Goal: Information Seeking & Learning: Stay updated

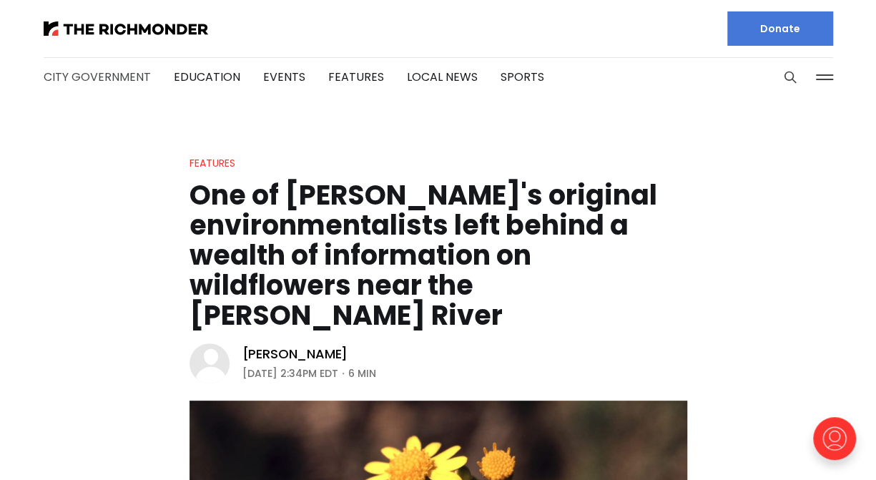
click at [89, 77] on link "City Government" at bounding box center [97, 77] width 107 height 16
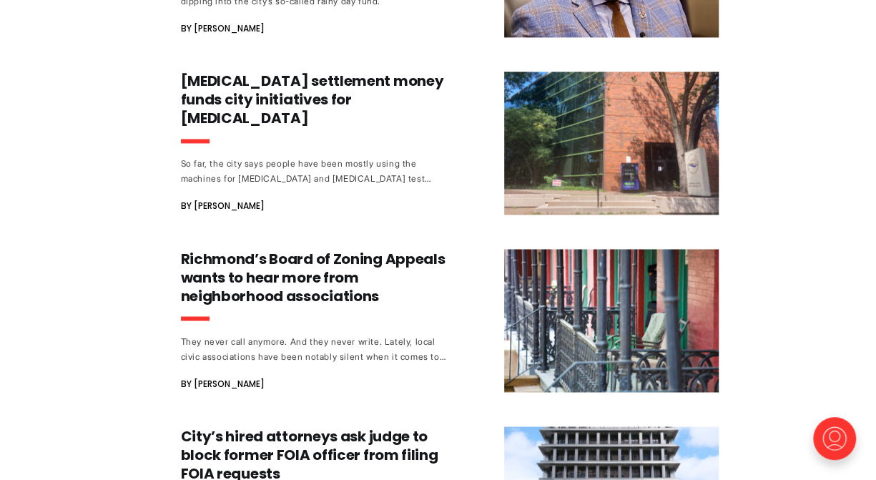
scroll to position [1171, 0]
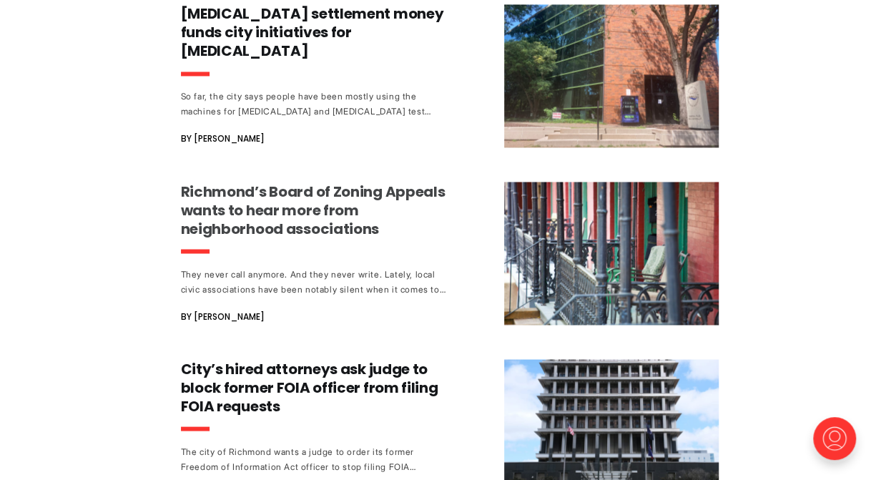
click at [223, 280] on div "They never call anymore. And they never write. Lately, local civic associations…" at bounding box center [314, 281] width 266 height 30
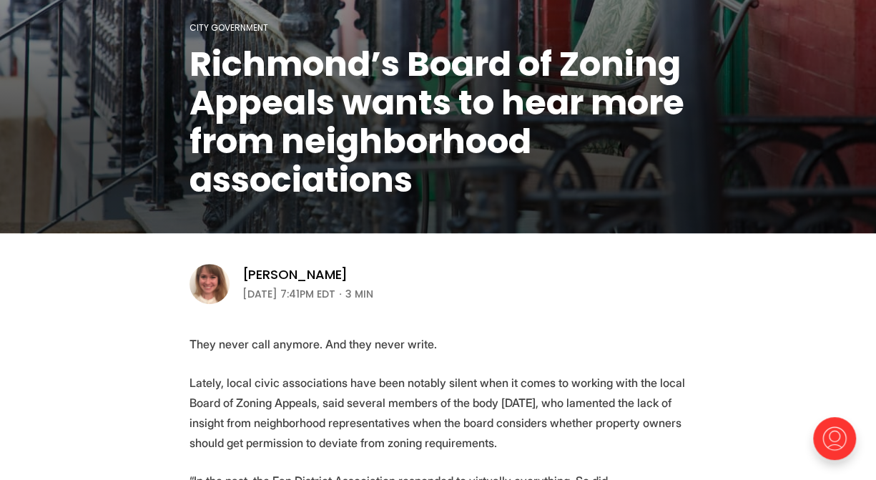
scroll to position [9, 0]
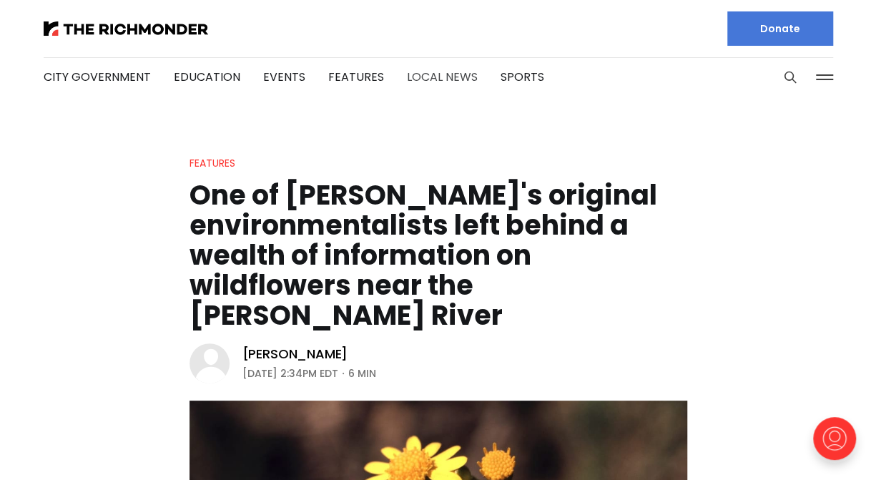
click at [425, 75] on link "Local News" at bounding box center [442, 77] width 71 height 16
click at [510, 76] on link "Sports" at bounding box center [522, 77] width 44 height 16
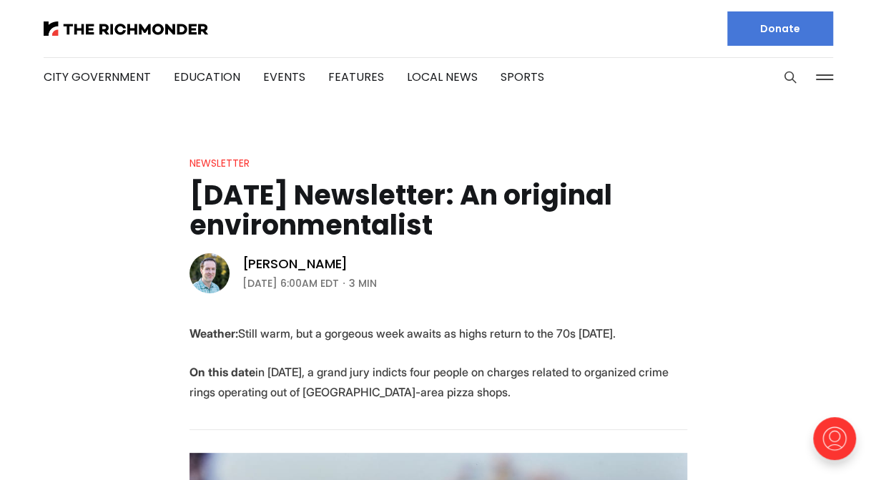
click at [668, 254] on header "Newsletter [DATE] Newsletter: An original environmentalist [PERSON_NAME] [DATE]…" at bounding box center [438, 224] width 876 height 140
click at [344, 74] on link "Features" at bounding box center [356, 77] width 56 height 16
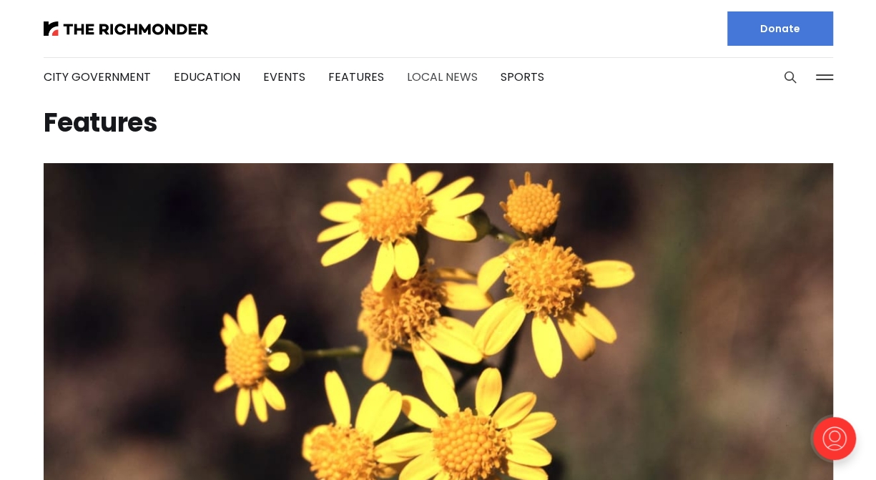
click at [430, 78] on link "Local News" at bounding box center [442, 77] width 71 height 16
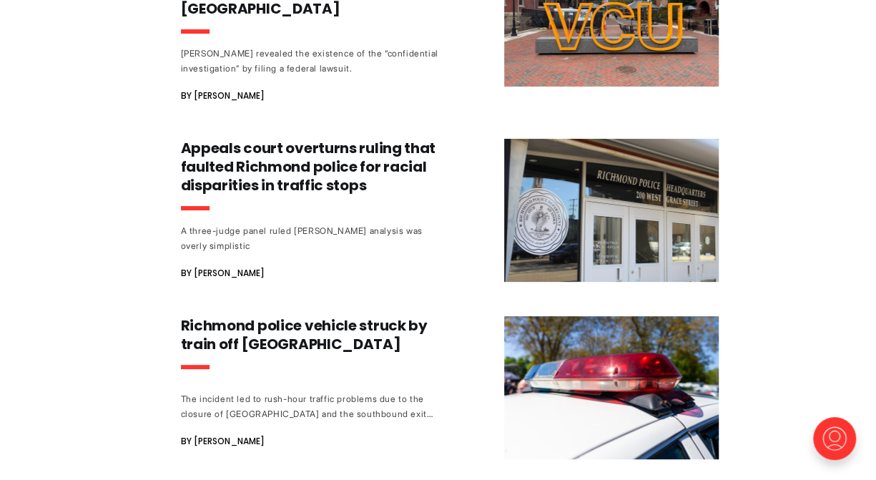
scroll to position [2780, 0]
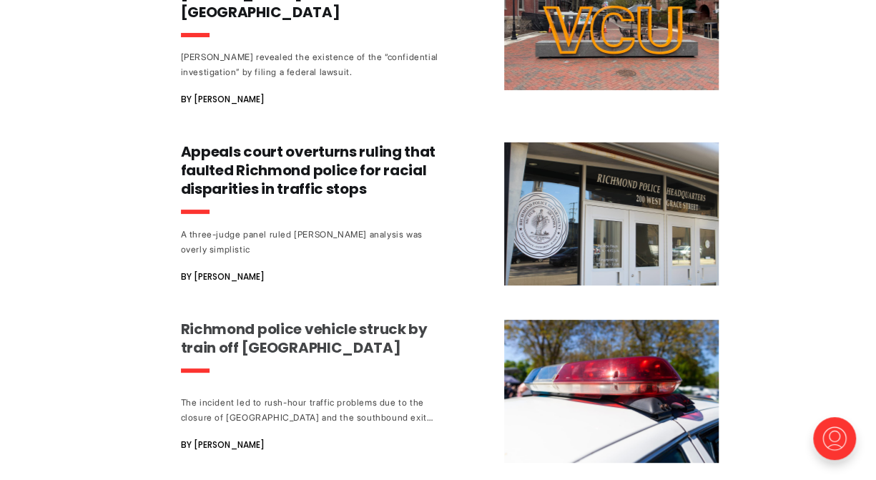
click at [271, 320] on h3 "Richmond police vehicle struck by train off Forest Hill Avenue" at bounding box center [314, 338] width 266 height 37
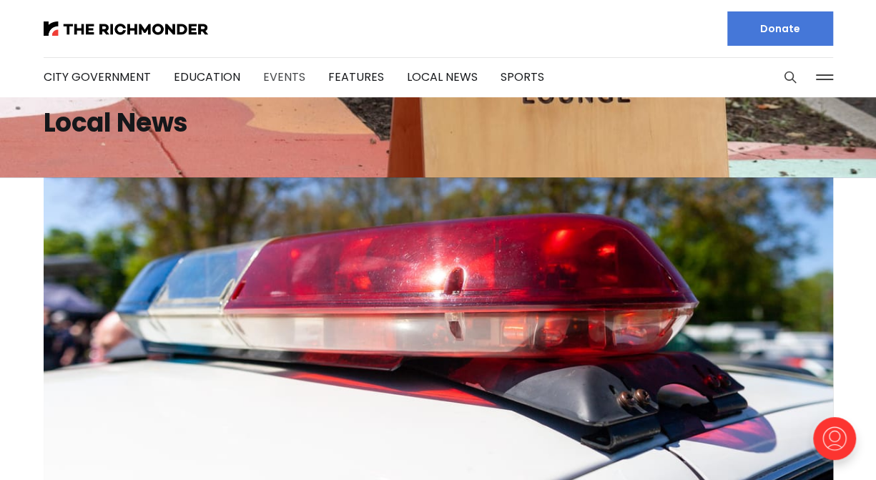
click at [270, 74] on link "Events" at bounding box center [284, 77] width 42 height 16
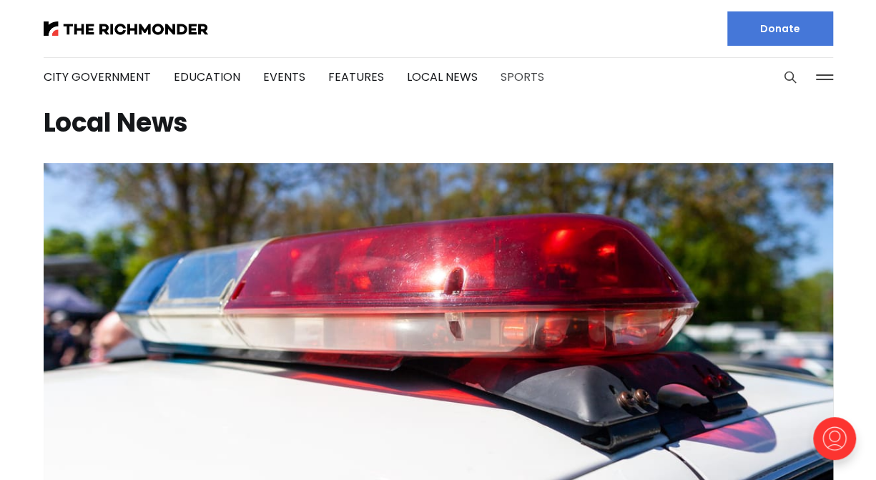
click at [515, 74] on link "Sports" at bounding box center [522, 77] width 44 height 16
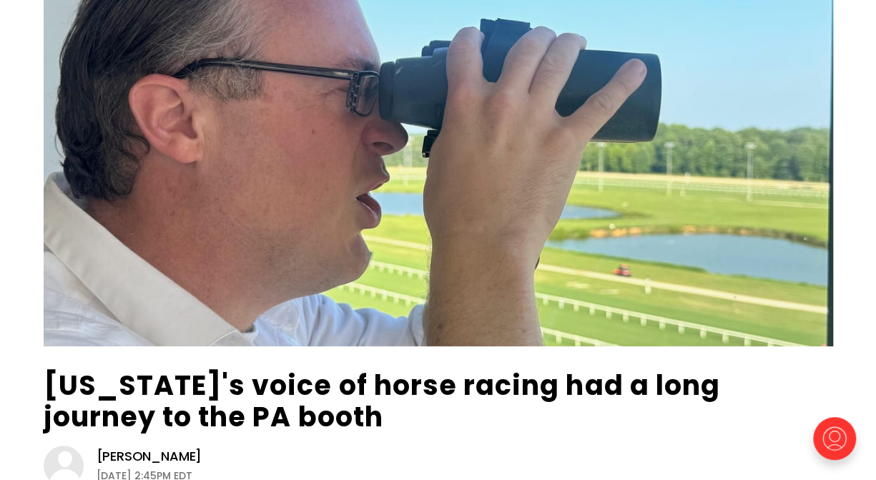
scroll to position [54, 0]
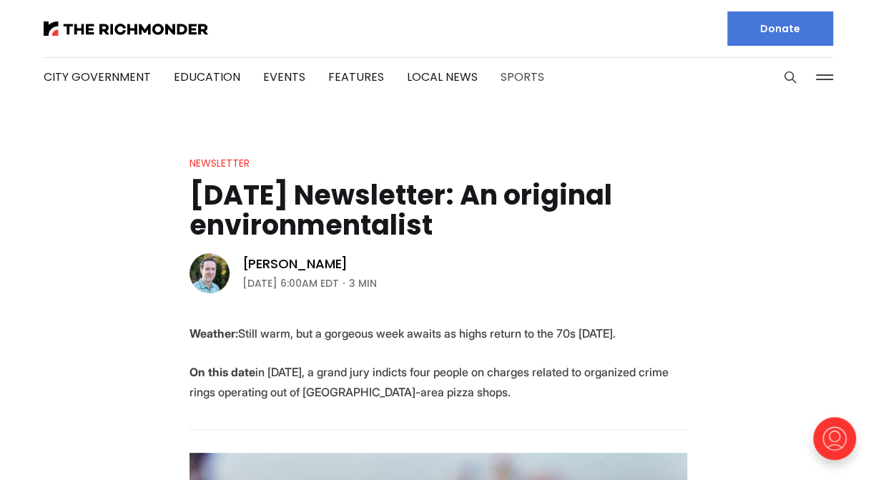
click at [507, 78] on link "Sports" at bounding box center [522, 77] width 44 height 16
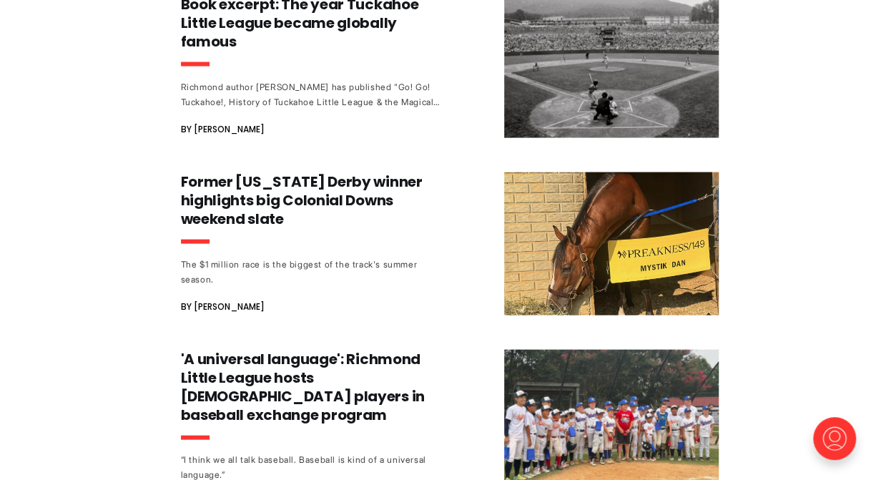
scroll to position [1467, 0]
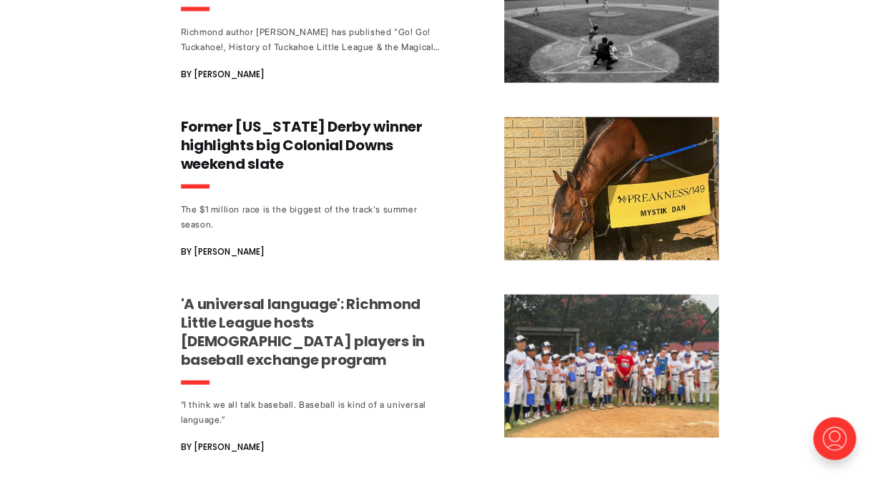
click at [313, 295] on h3 "'A universal language': Richmond Little League hosts [DEMOGRAPHIC_DATA] players…" at bounding box center [314, 332] width 266 height 74
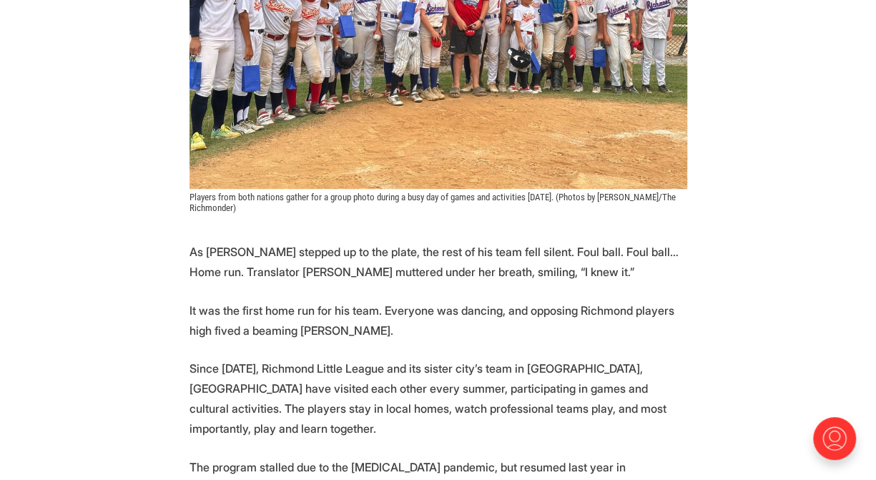
scroll to position [561, 0]
